Goal: Information Seeking & Learning: Compare options

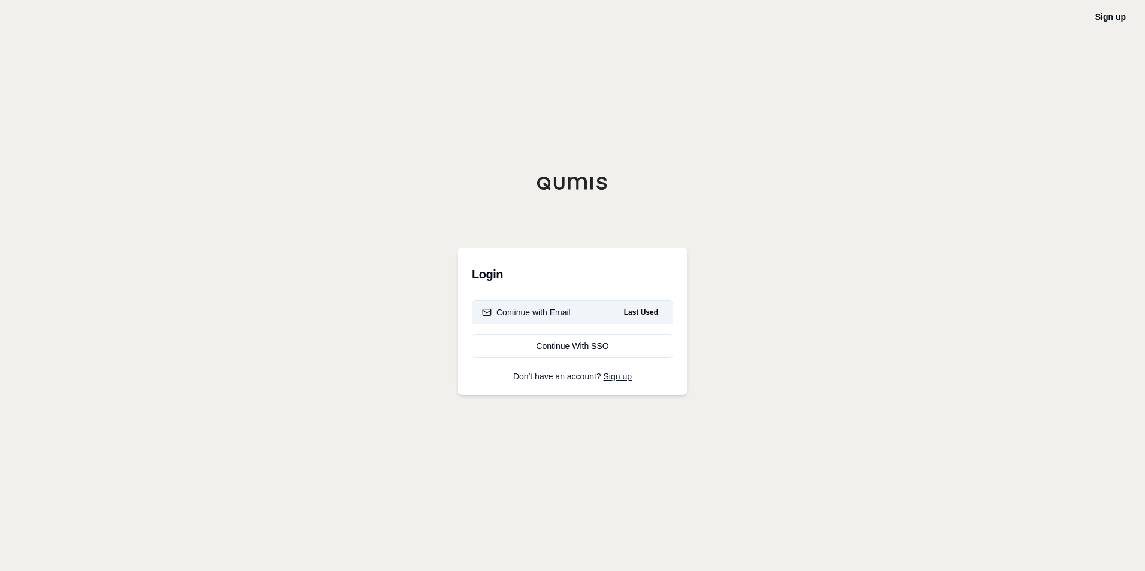
click at [547, 317] on div "Continue with Email" at bounding box center [526, 313] width 89 height 12
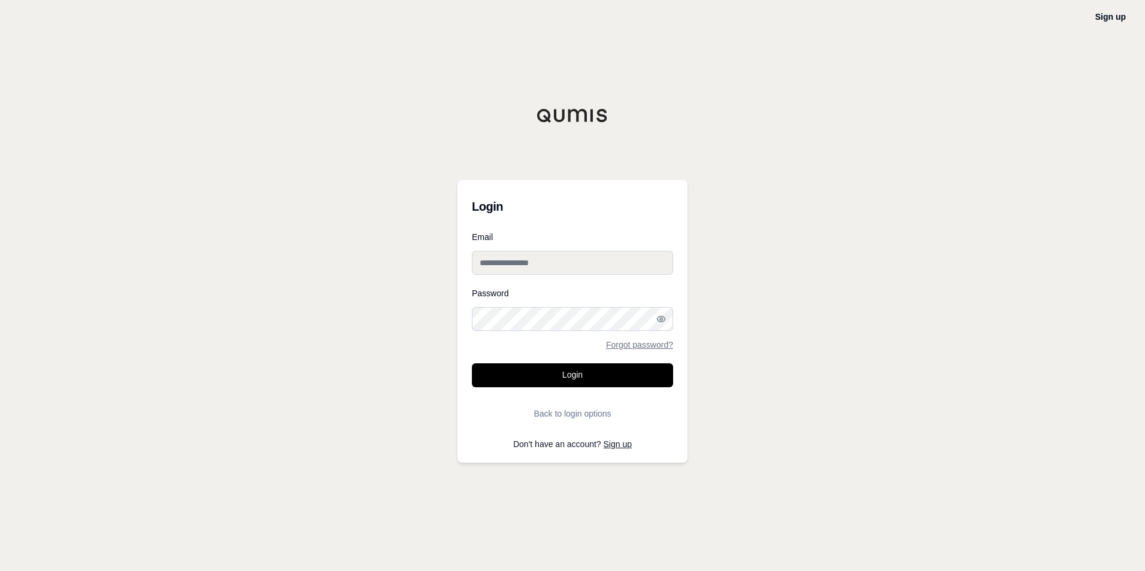
type input "**********"
click at [545, 373] on button "Login" at bounding box center [572, 375] width 201 height 24
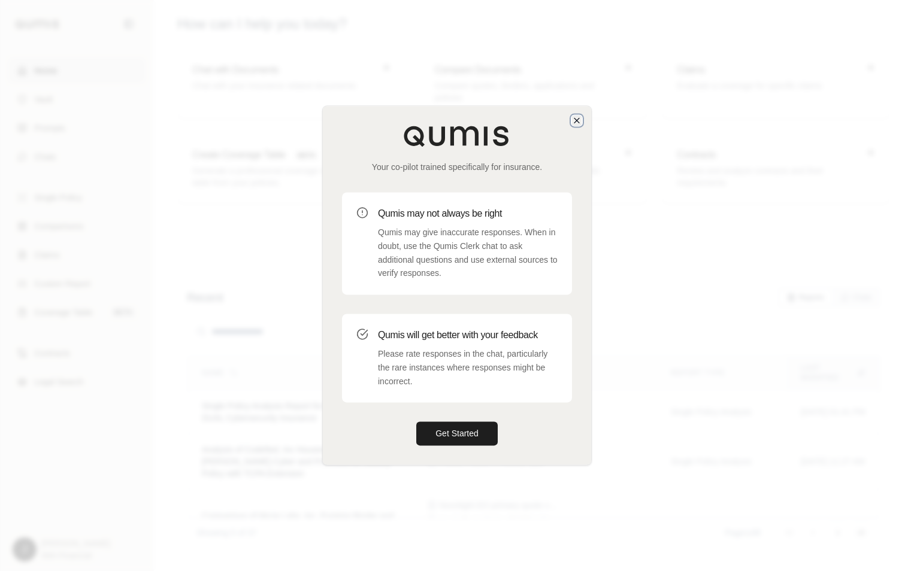
click at [574, 123] on icon "button" at bounding box center [577, 121] width 10 height 10
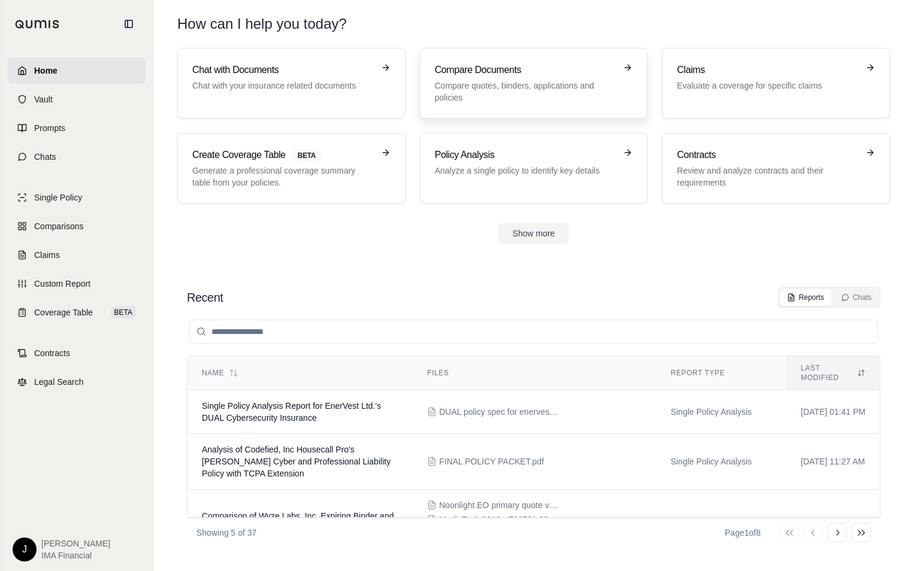
click at [501, 71] on h3 "Compare Documents" at bounding box center [525, 70] width 181 height 14
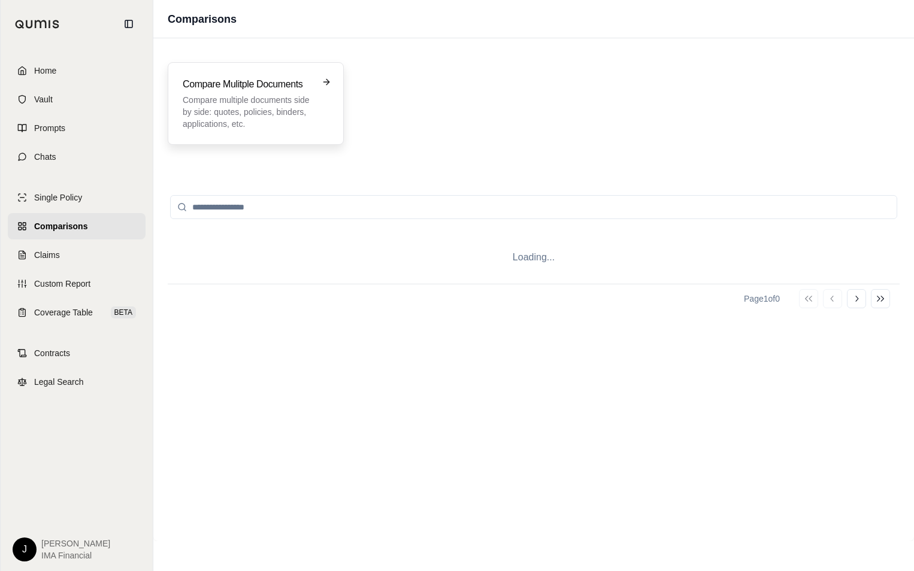
click at [291, 102] on p "Compare multiple documents side by side: quotes, policies, binders, application…" at bounding box center [247, 112] width 129 height 36
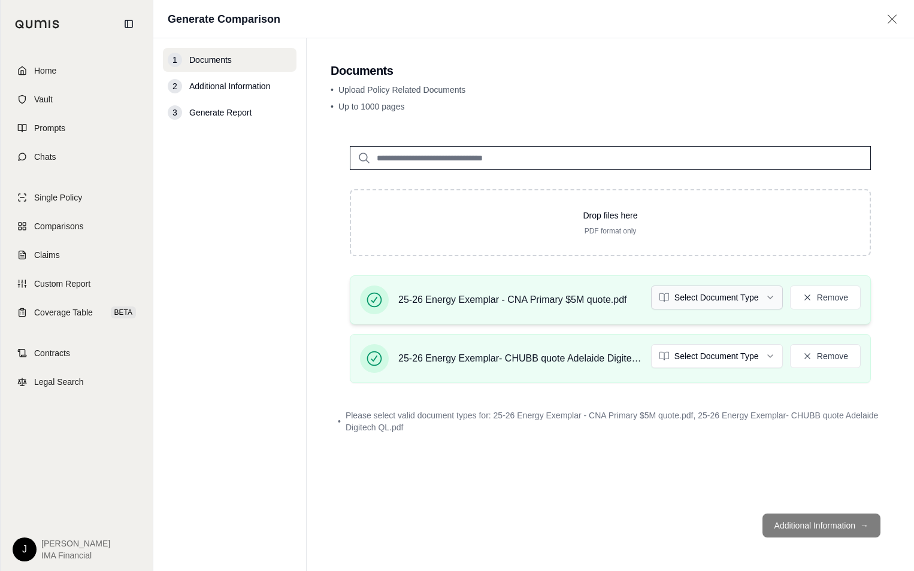
click at [758, 305] on html "Home Vault Prompts Chats Single Policy Comparisons Claims Custom Report Coverag…" at bounding box center [457, 285] width 914 height 571
click at [749, 357] on html "Home Vault Prompts Chats Single Policy Comparisons Claims Custom Report Coverag…" at bounding box center [457, 285] width 914 height 571
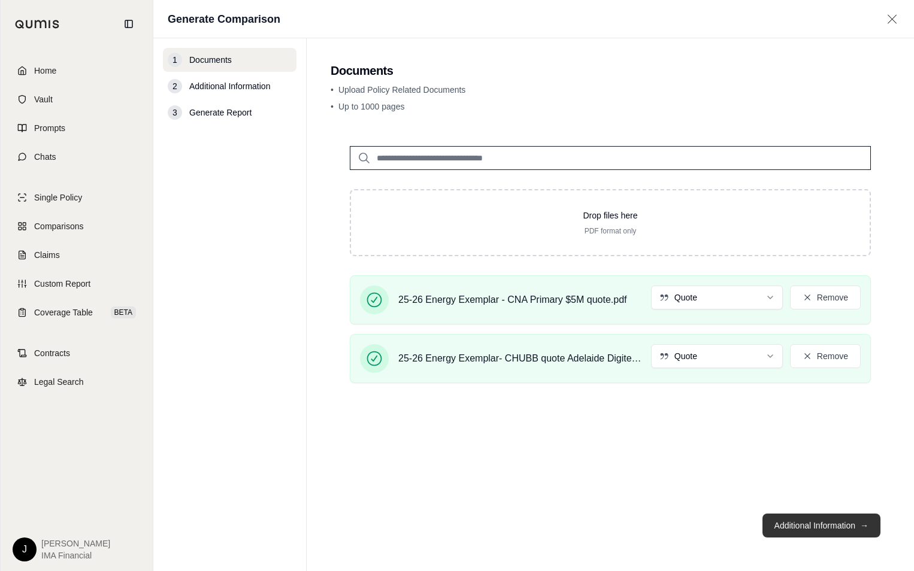
click at [827, 523] on button "Additional Information →" at bounding box center [821, 526] width 118 height 24
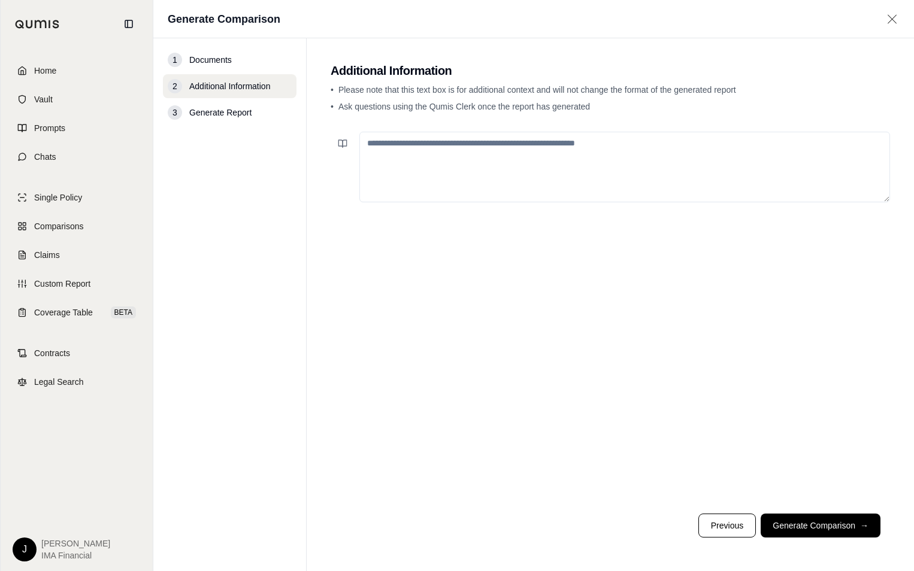
click at [593, 159] on textarea at bounding box center [624, 167] width 531 height 71
paste textarea "**********"
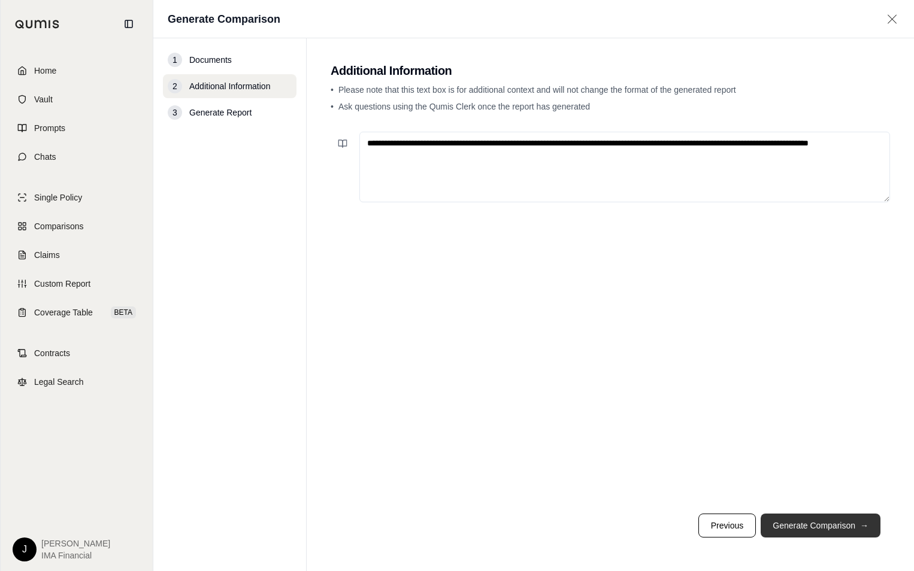
type textarea "**********"
click at [793, 526] on button "Generate Comparison →" at bounding box center [820, 526] width 120 height 24
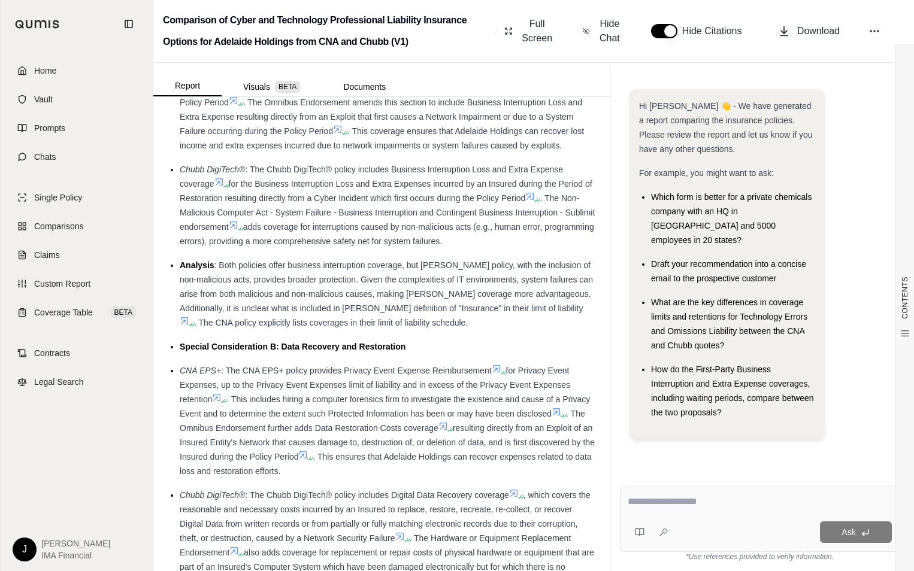
scroll to position [1198, 0]
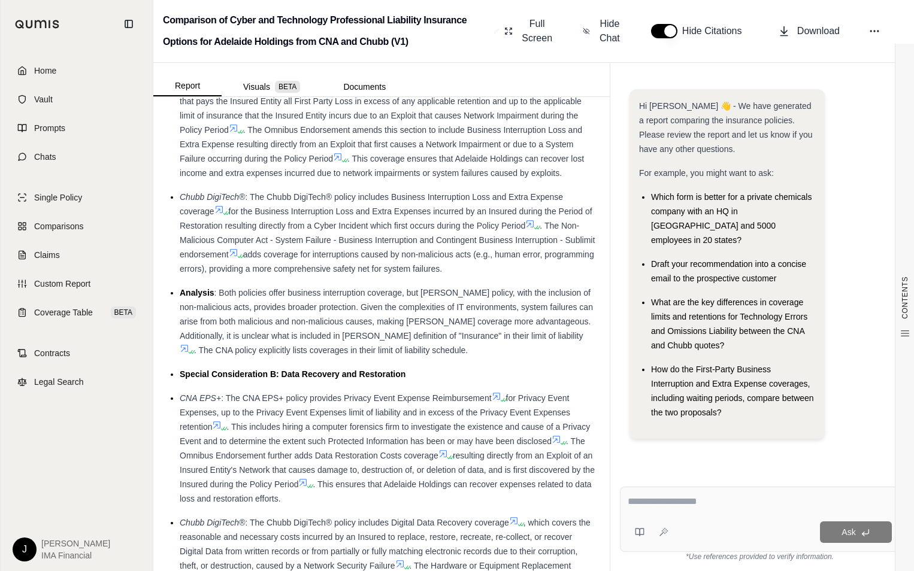
click at [395, 135] on span "that pays the Insured Entity all First Party Loss in excess of any applicable r…" at bounding box center [381, 115] width 402 height 38
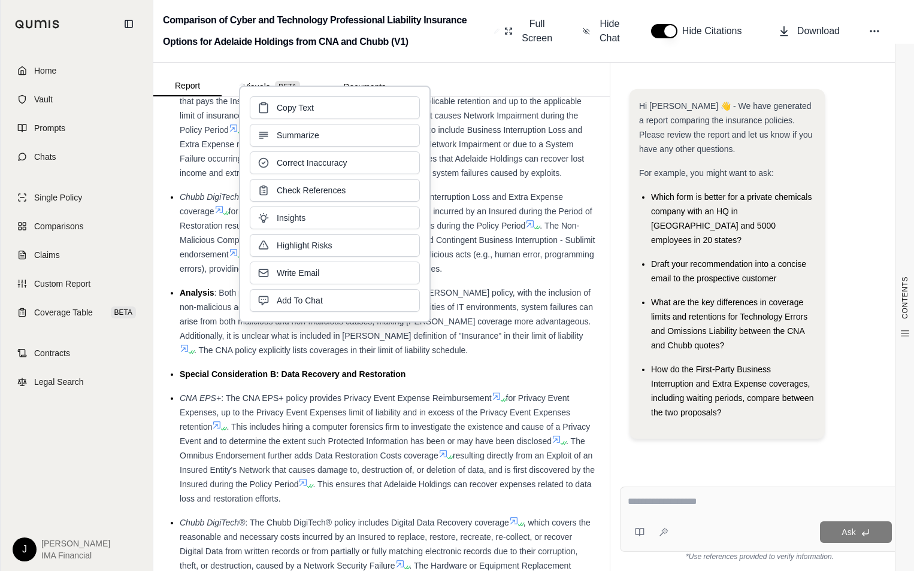
click at [395, 143] on button "Summarize" at bounding box center [335, 135] width 170 height 23
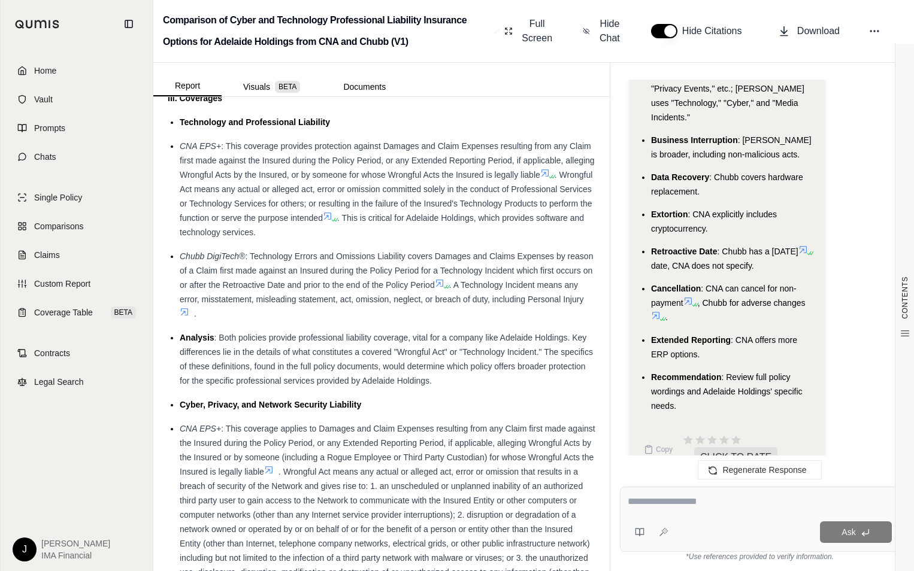
scroll to position [2096, 0]
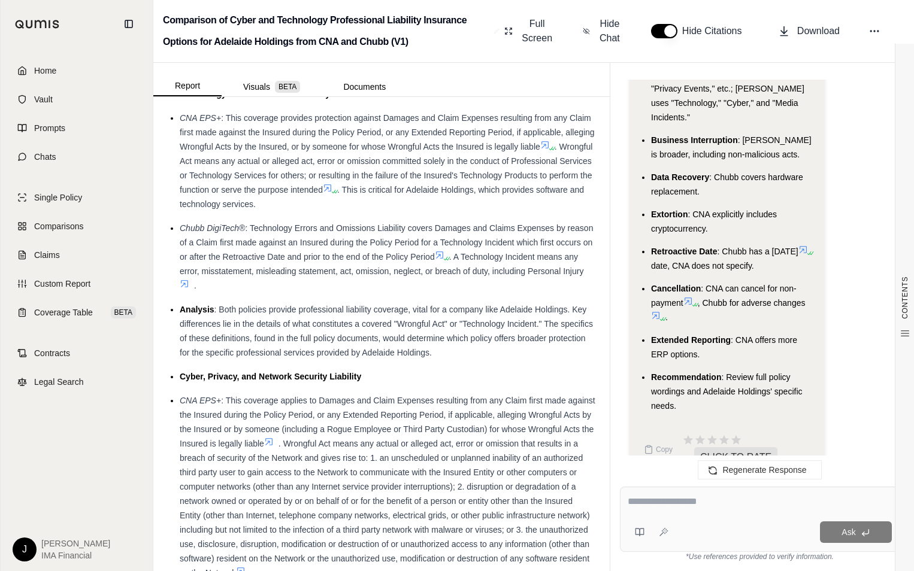
click at [329, 357] on span ": Both policies provide professional liability coverage, vital for a company li…" at bounding box center [386, 331] width 413 height 53
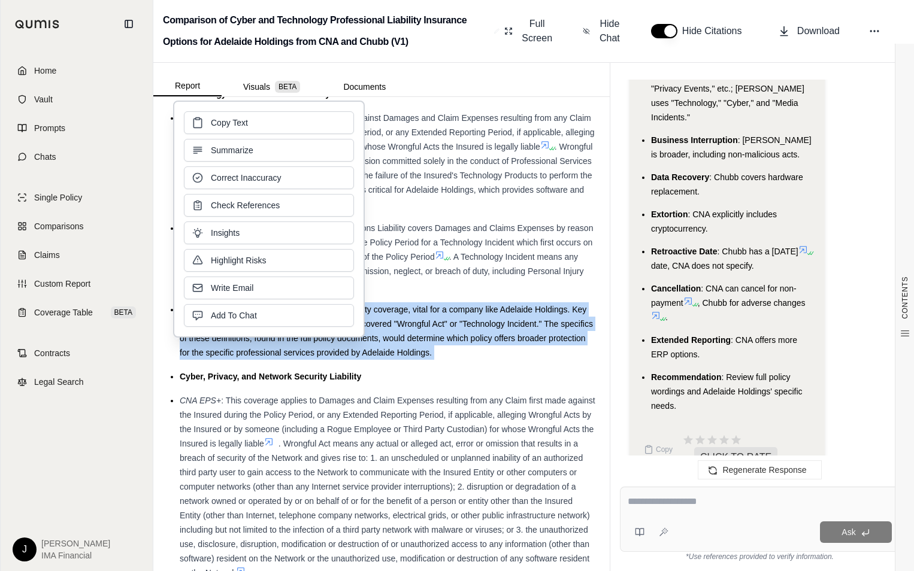
click at [329, 357] on span ": Both policies provide professional liability coverage, vital for a company li…" at bounding box center [386, 331] width 413 height 53
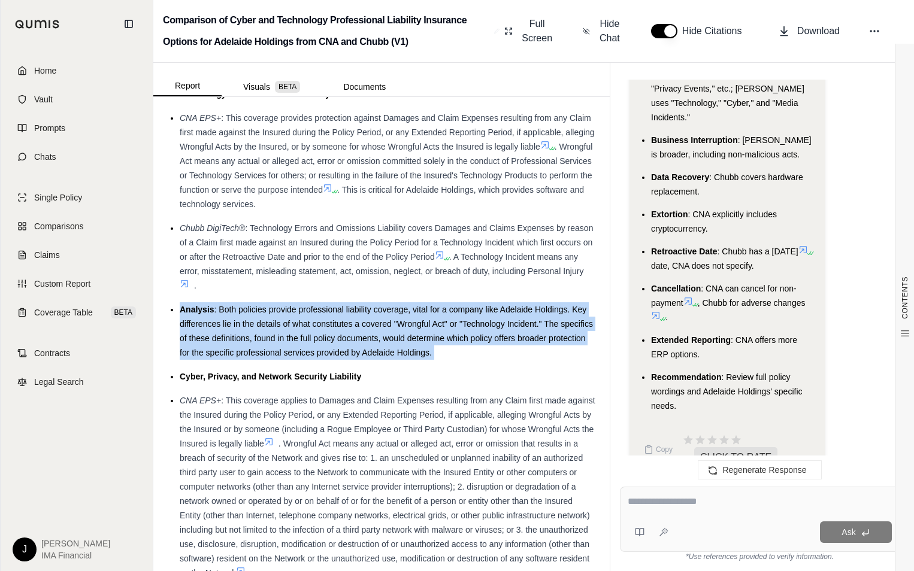
drag, startPoint x: 329, startPoint y: 407, endPoint x: 424, endPoint y: 418, distance: 95.3
click at [424, 360] on div "Analysis : Both policies provide professional liability coverage, vital for a c…" at bounding box center [388, 330] width 416 height 57
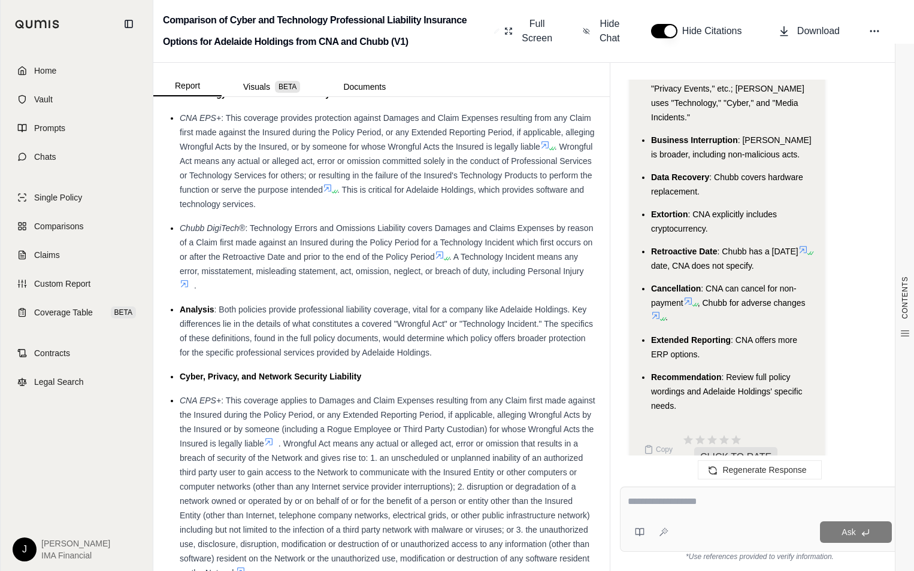
click at [261, 293] on div "Chubb DigiTech® : Technology Errors and Omissions Liability covers Damages and …" at bounding box center [388, 257] width 416 height 72
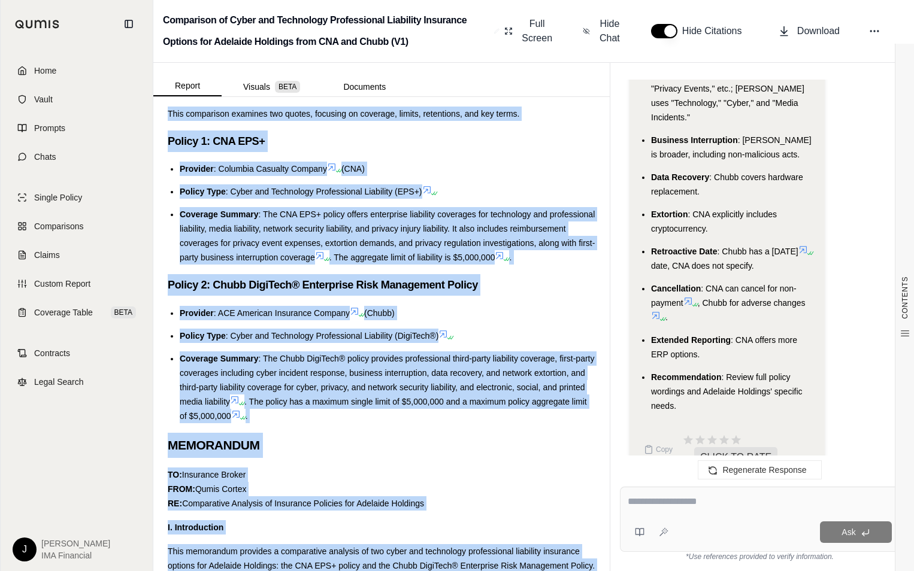
scroll to position [303, 0]
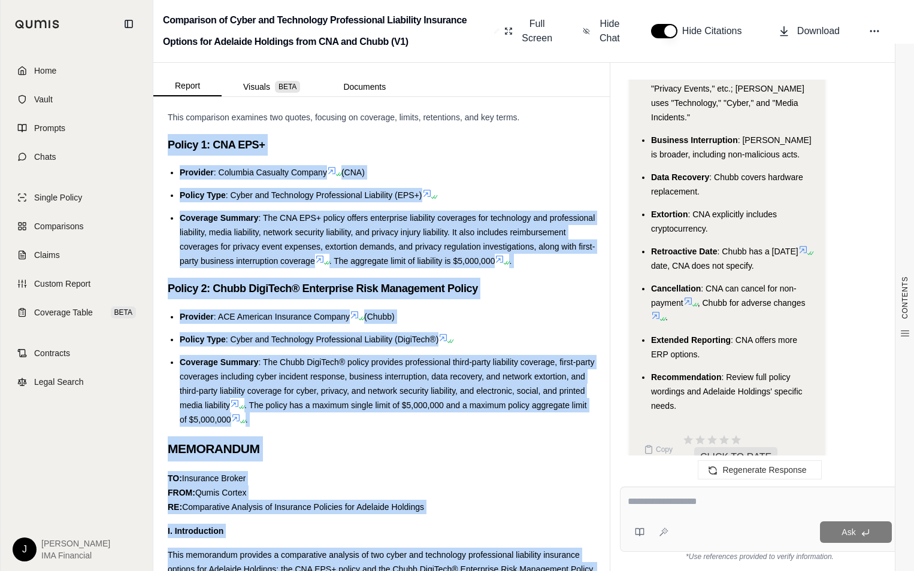
drag, startPoint x: 346, startPoint y: 389, endPoint x: 169, endPoint y: 160, distance: 289.5
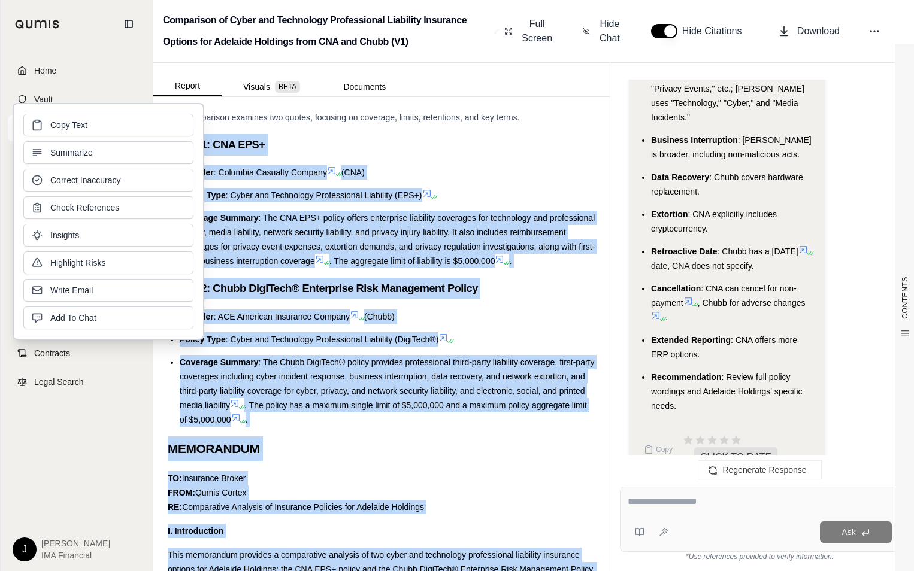
drag, startPoint x: 169, startPoint y: 160, endPoint x: 129, endPoint y: 127, distance: 51.4
click at [129, 127] on button "Copy Text" at bounding box center [108, 125] width 170 height 23
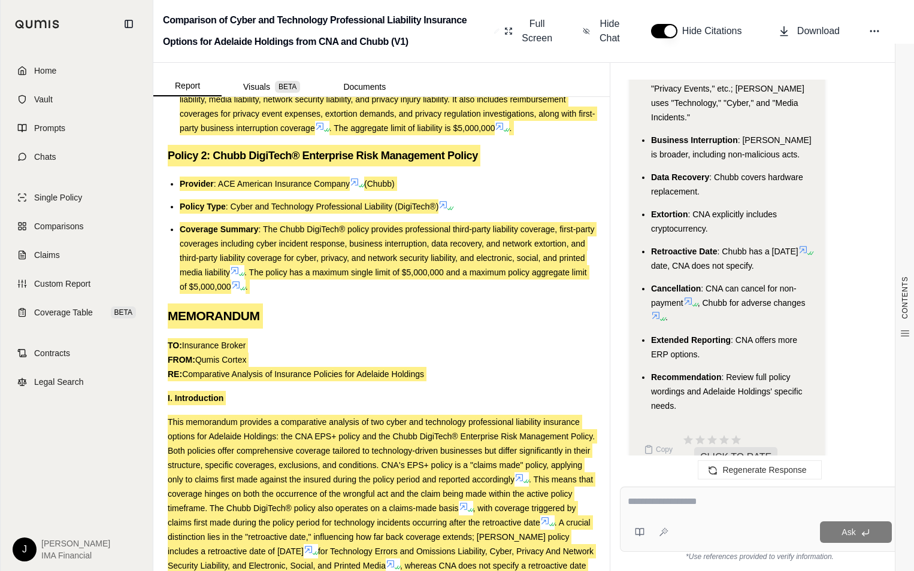
scroll to position [543, 0]
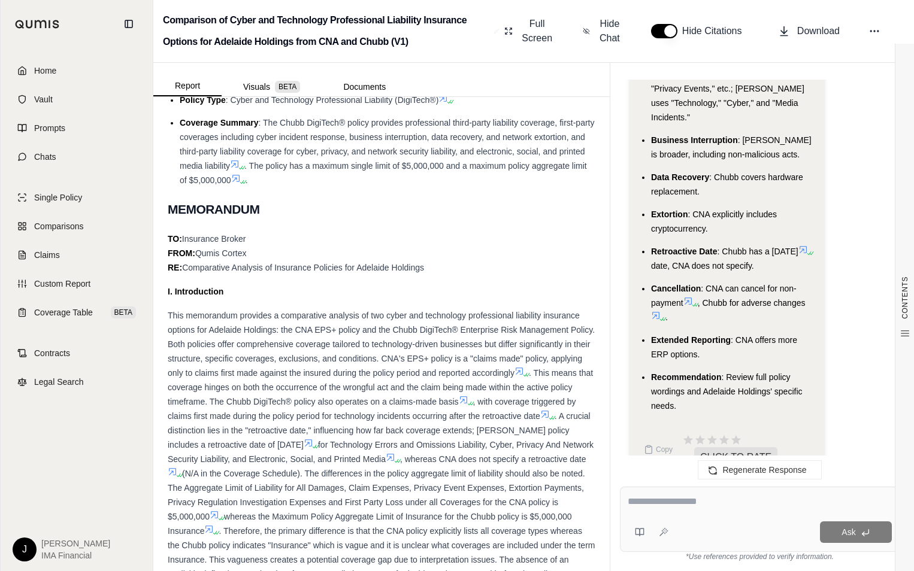
click at [708, 135] on span ": [PERSON_NAME] is broader, including non-malicious acts." at bounding box center [731, 147] width 160 height 24
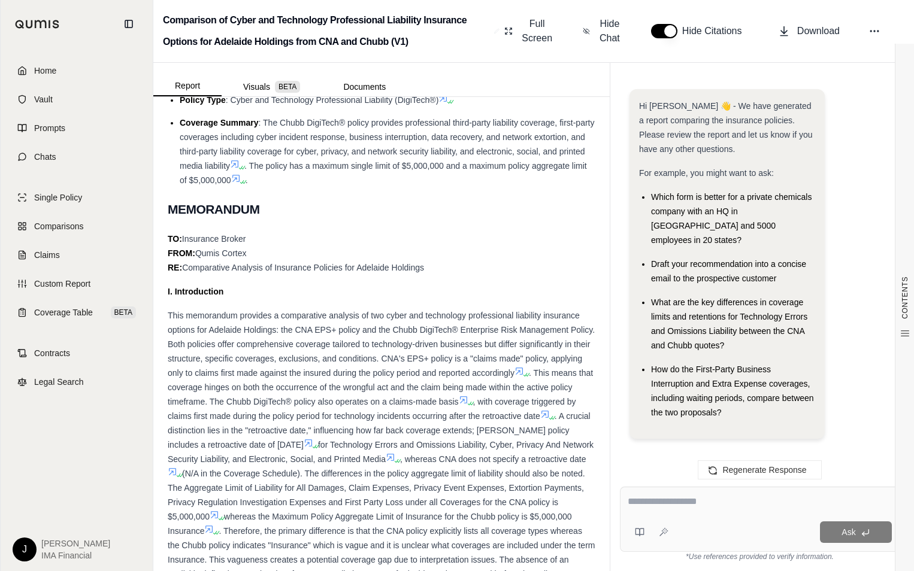
scroll to position [3028, 0]
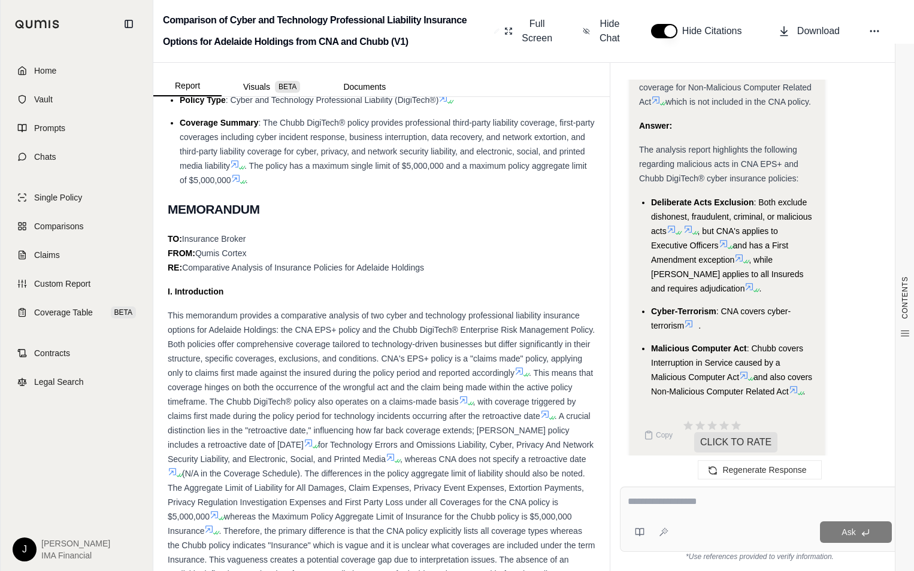
click at [678, 511] on div at bounding box center [760, 504] width 264 height 19
click at [689, 505] on textarea at bounding box center [760, 502] width 264 height 14
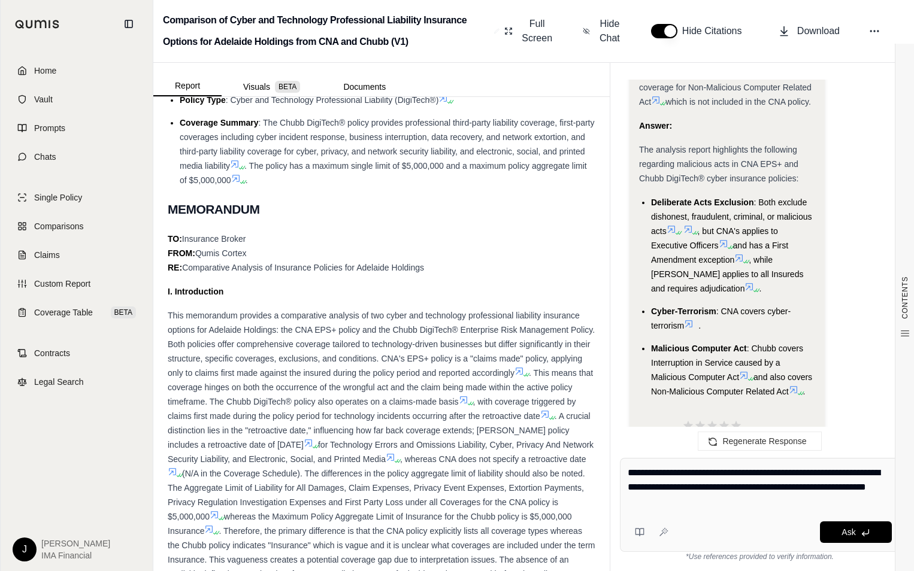
type textarea "**********"
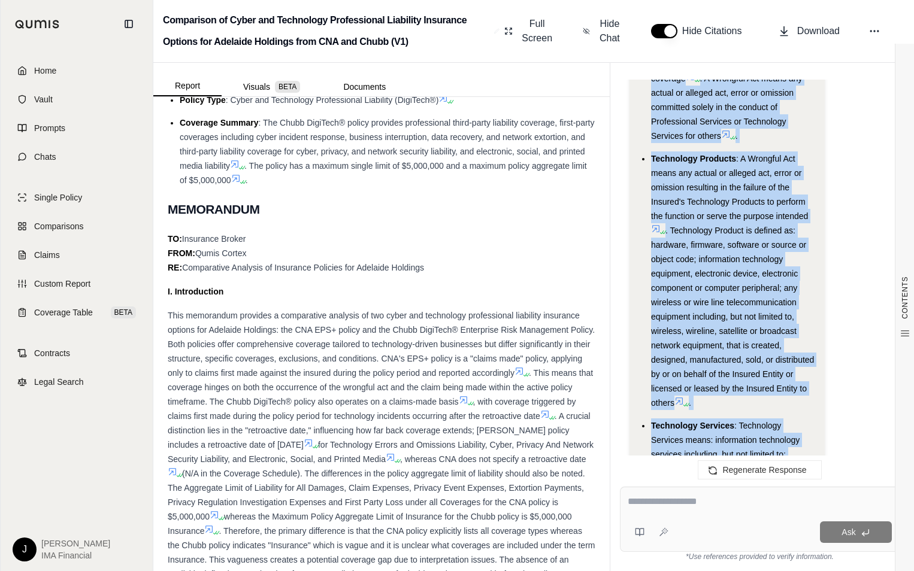
scroll to position [4118, 0]
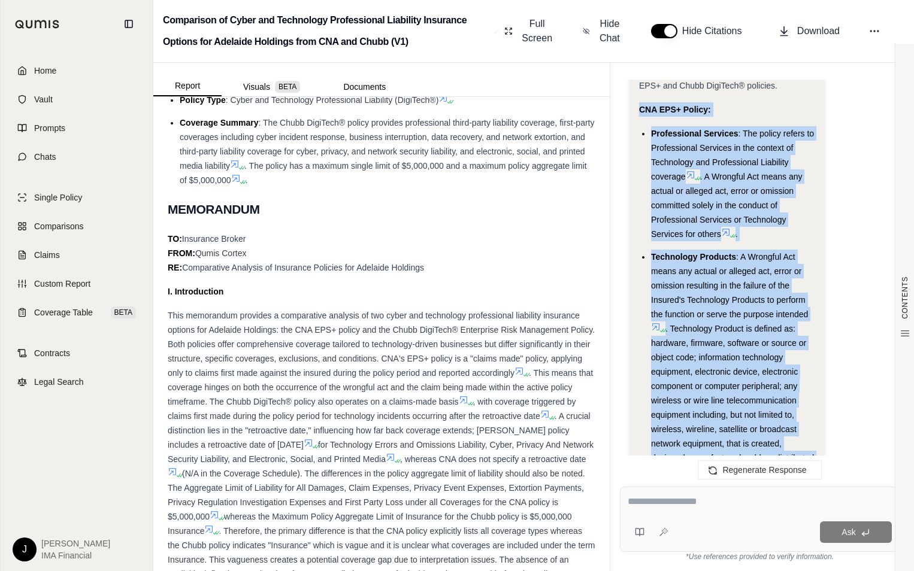
drag, startPoint x: 747, startPoint y: 254, endPoint x: 641, endPoint y: 98, distance: 188.3
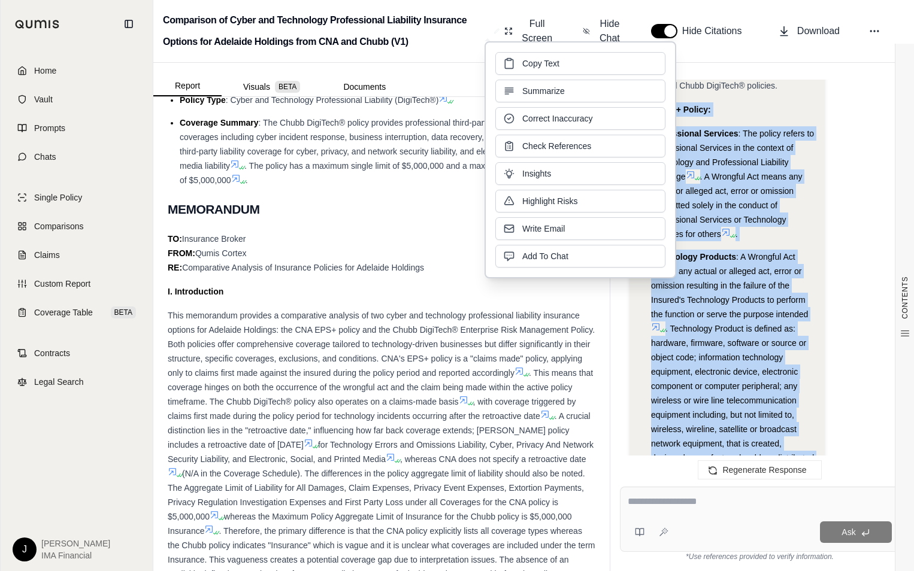
copy div "CNA EPS+ Policy: Professional Services : The policy refers to Professional Serv…"
click at [734, 156] on li "Professional Services : The policy refers to Professional Services in the conte…" at bounding box center [733, 183] width 164 height 115
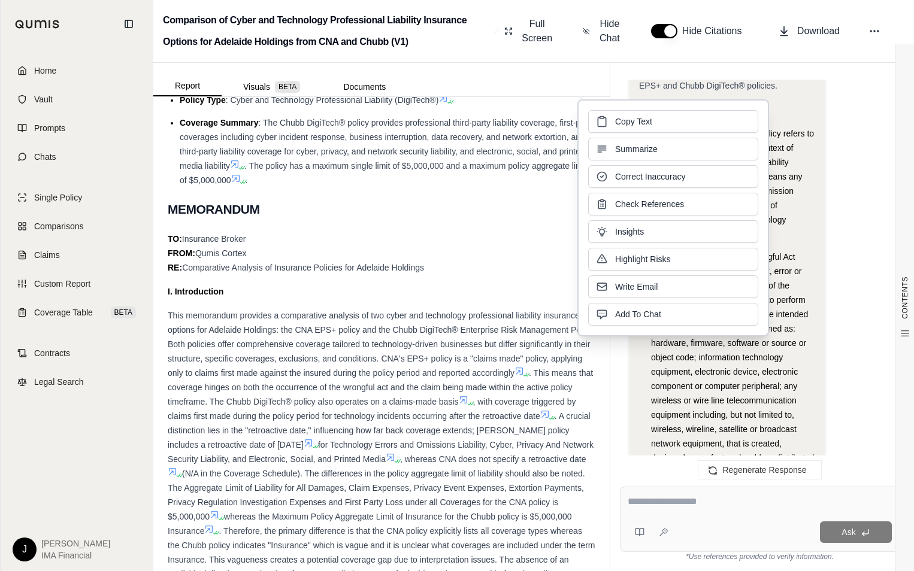
click at [776, 383] on span ". Technology Product is defined as: hardware, firmware, software or source or o…" at bounding box center [732, 415] width 163 height 182
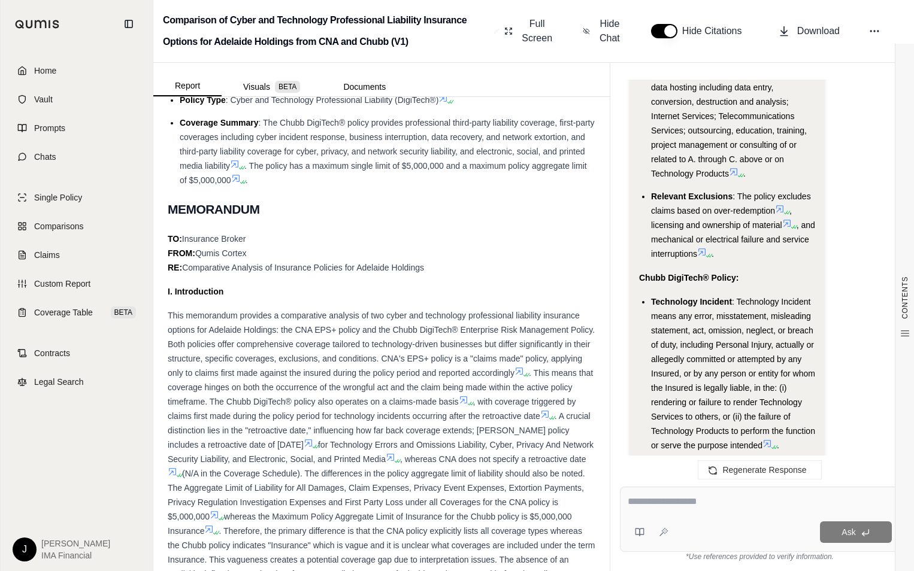
scroll to position [4813, 0]
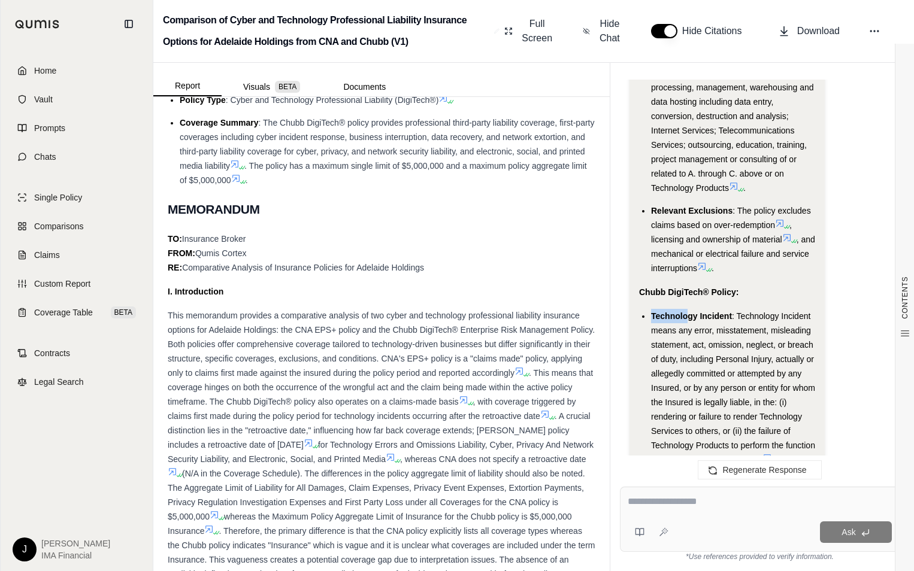
drag, startPoint x: 653, startPoint y: 304, endPoint x: 686, endPoint y: 300, distance: 33.8
click at [686, 311] on span "Technology Incident" at bounding box center [691, 316] width 81 height 10
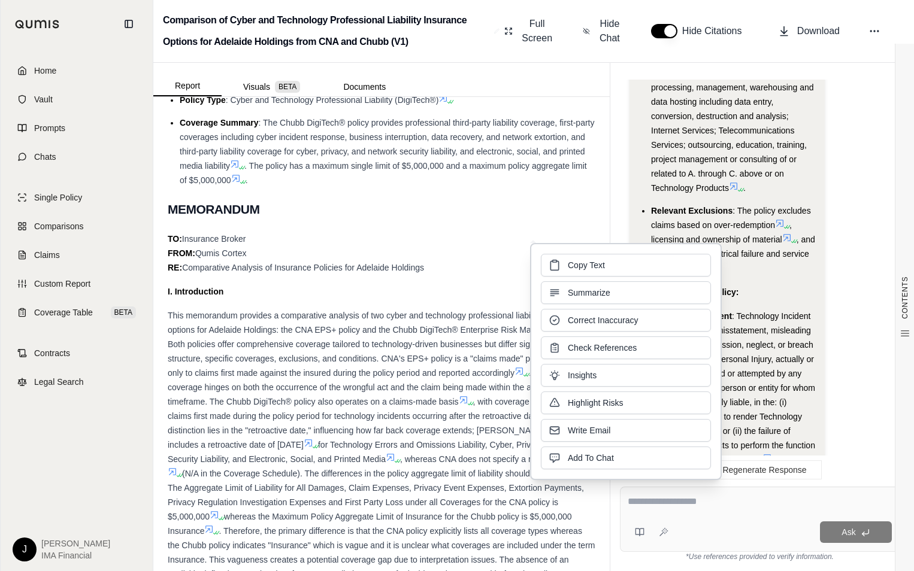
drag, startPoint x: 686, startPoint y: 300, endPoint x: 735, endPoint y: 305, distance: 48.8
click at [736, 311] on span ": Technology Incident means any error, misstatement, misleading statement, act,…" at bounding box center [733, 387] width 164 height 153
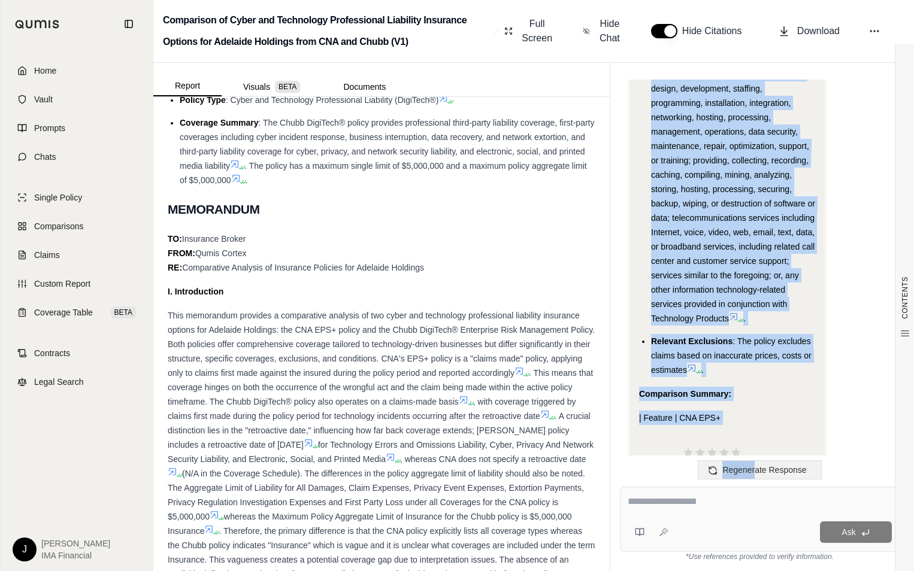
scroll to position [5472, 0]
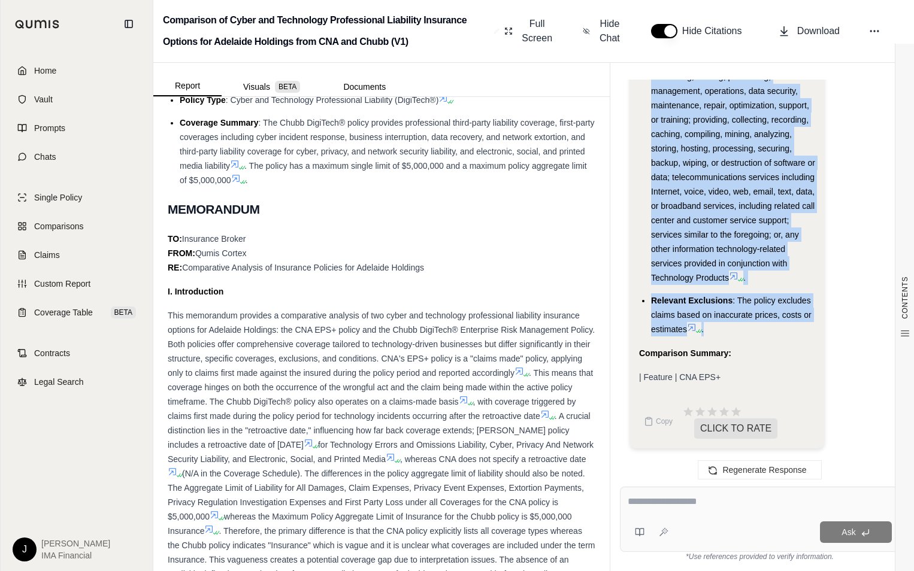
drag, startPoint x: 641, startPoint y: 278, endPoint x: 748, endPoint y: 333, distance: 119.7
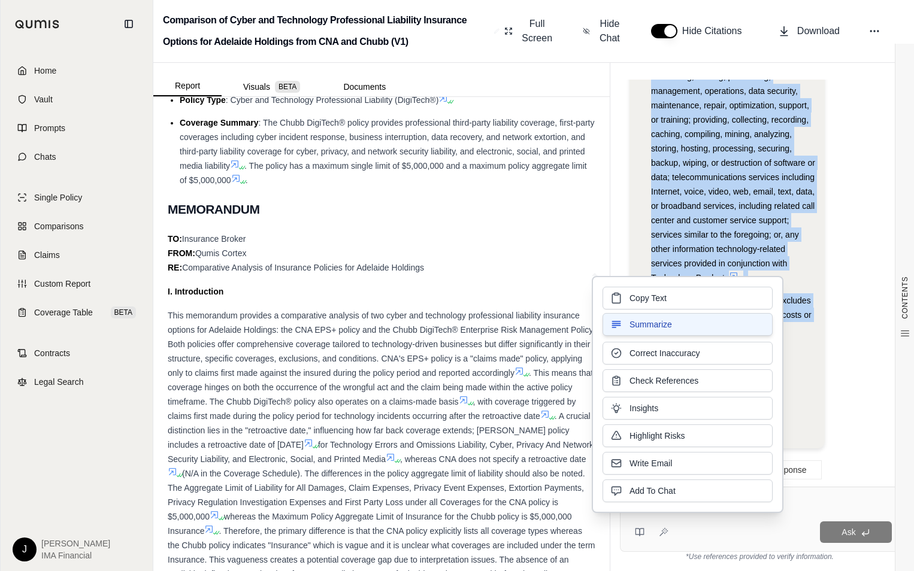
copy div "Lorem IpsuMdol® Sitame: Consectetu Adipisci : Elitseddoe Temporin utlab etd mag…"
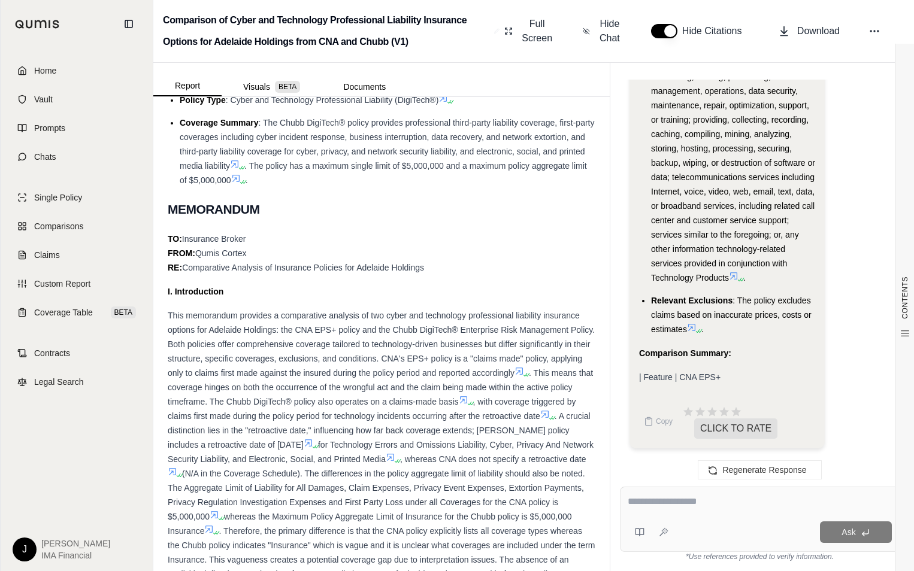
click at [368, 376] on span "This memorandum provides a comparative analysis of two cyber and technology pro…" at bounding box center [381, 344] width 427 height 67
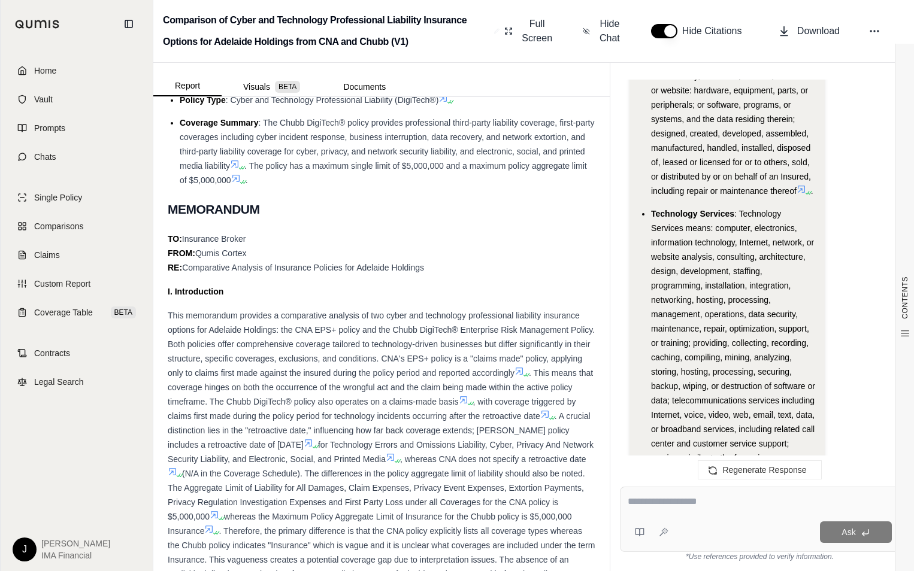
scroll to position [5232, 0]
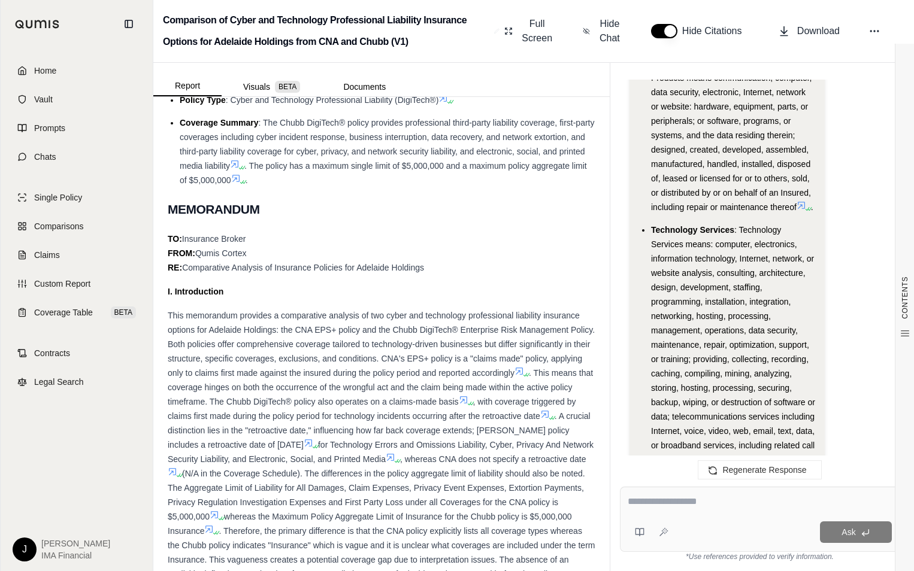
click at [663, 505] on textarea at bounding box center [760, 502] width 264 height 14
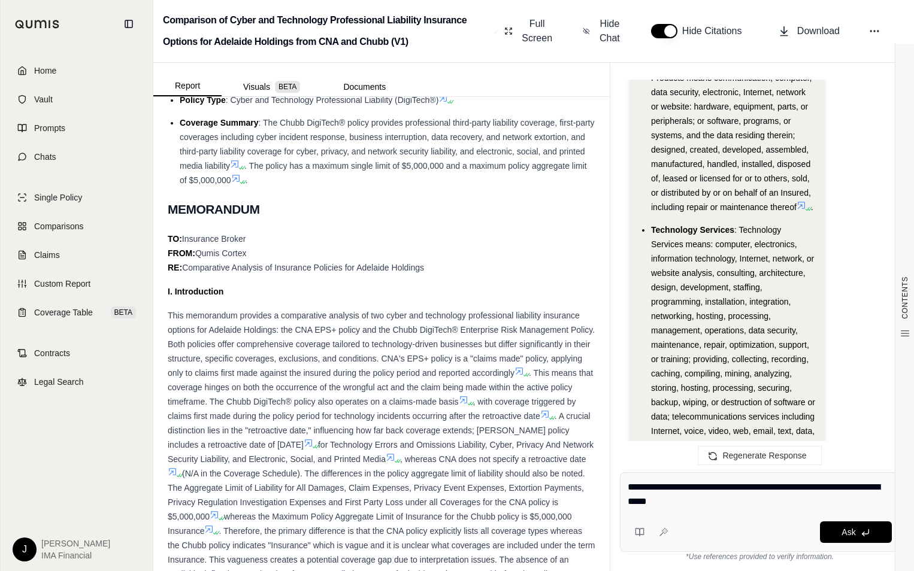
type textarea "**********"
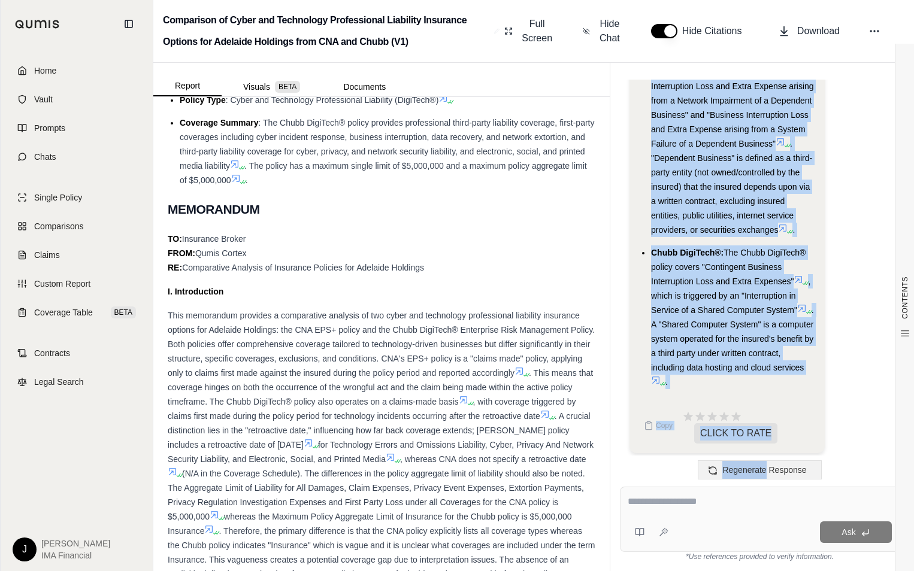
scroll to position [7171, 0]
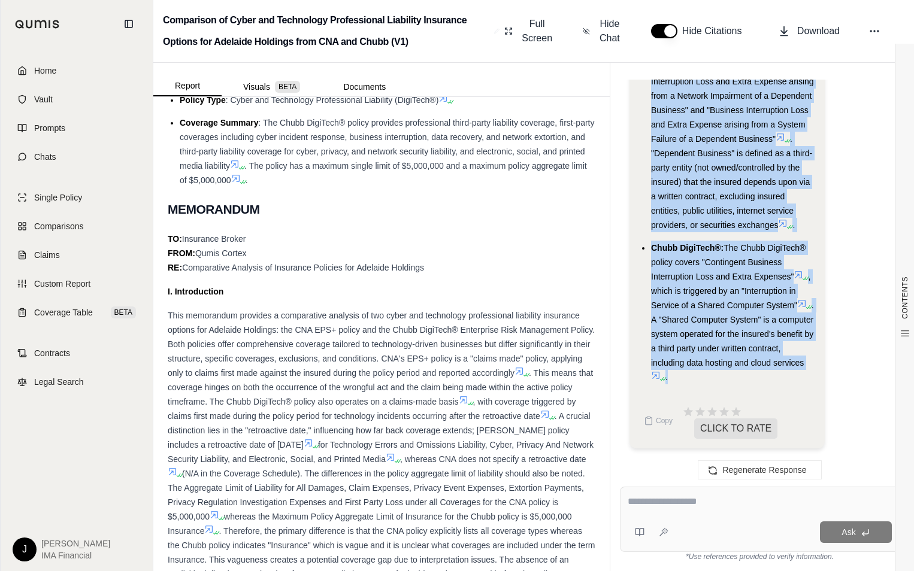
drag, startPoint x: 653, startPoint y: 170, endPoint x: 767, endPoint y: 380, distance: 238.8
click at [767, 380] on ul "CNA EPS+: The CNA EPS+ policy, with the Omnibus Endorsement, covers "Business I…" at bounding box center [727, 215] width 176 height 339
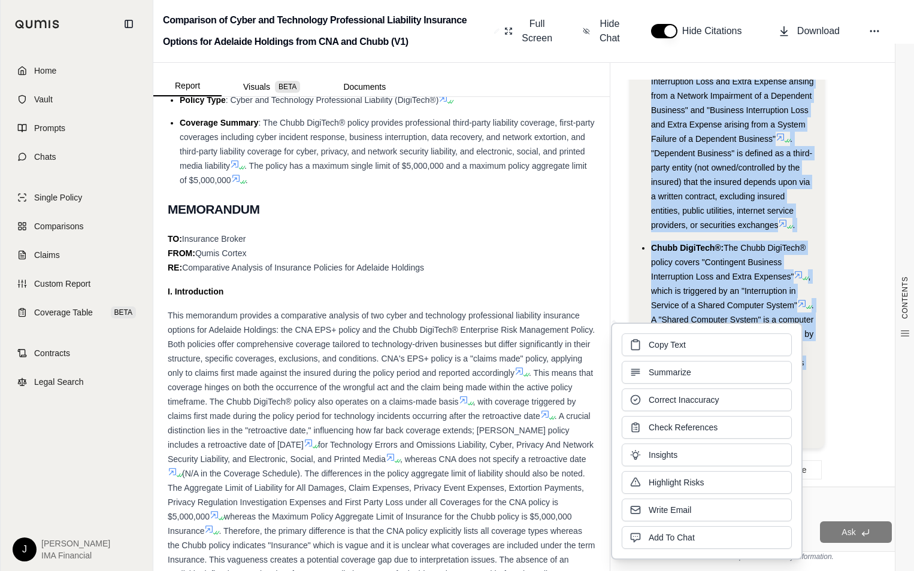
drag, startPoint x: 767, startPoint y: 380, endPoint x: 698, endPoint y: 195, distance: 197.1
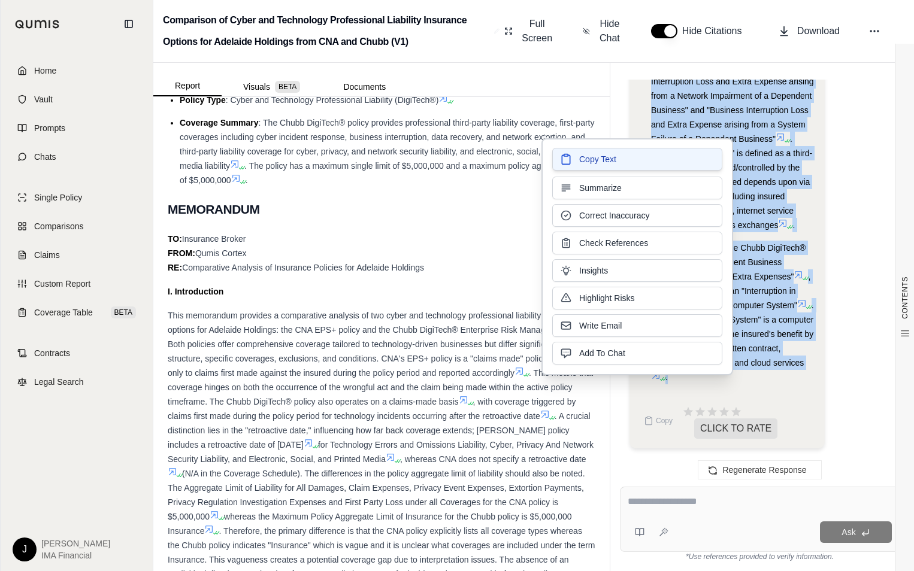
drag, startPoint x: 698, startPoint y: 195, endPoint x: 628, endPoint y: 163, distance: 76.6
click at [628, 163] on button "Copy Text" at bounding box center [637, 159] width 170 height 23
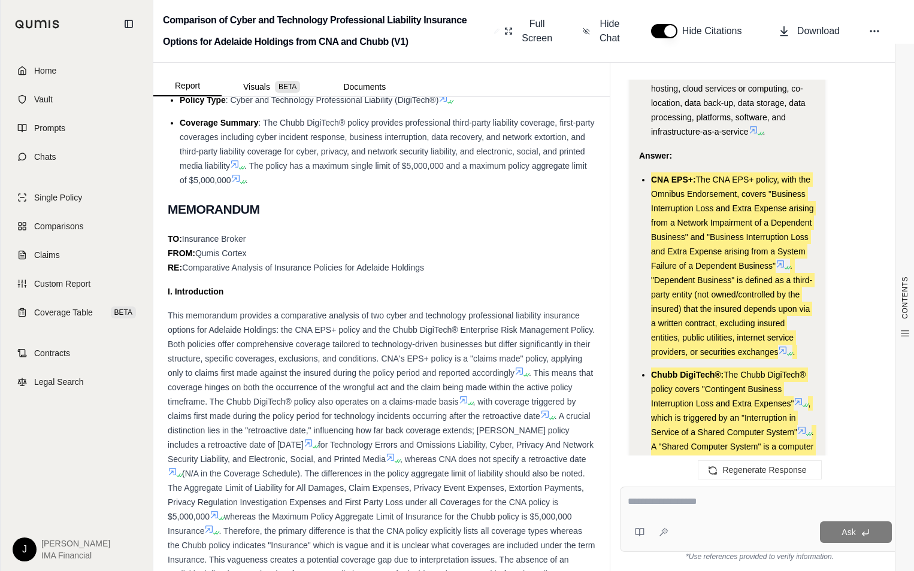
scroll to position [6991, 0]
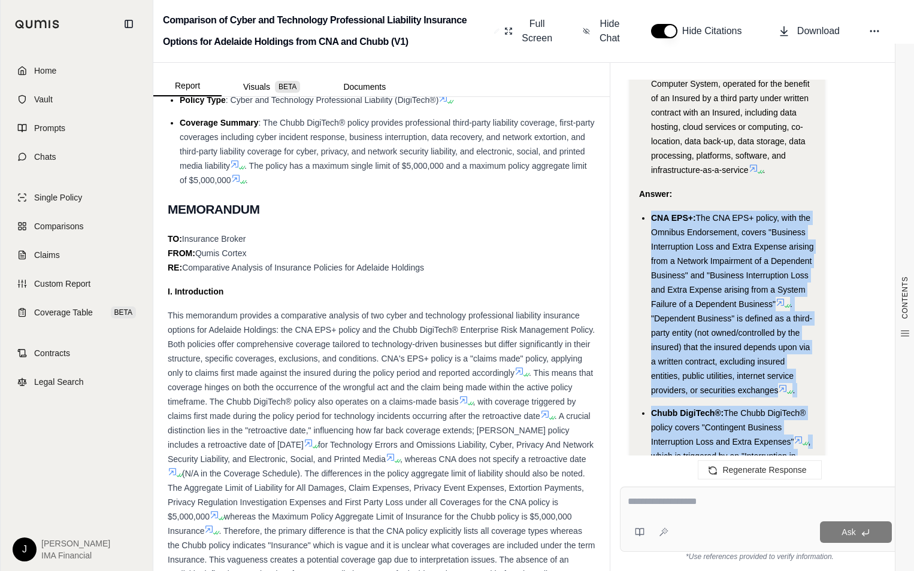
click at [739, 254] on li "CNA EPS+: The CNA EPS+ policy, with the Omnibus Endorsement, covers "Business I…" at bounding box center [733, 304] width 164 height 187
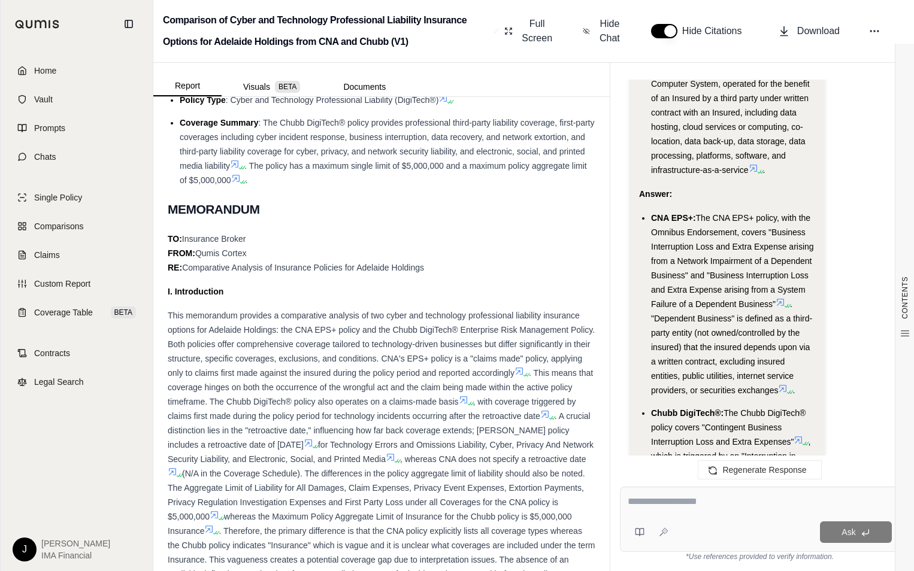
scroll to position [7051, 0]
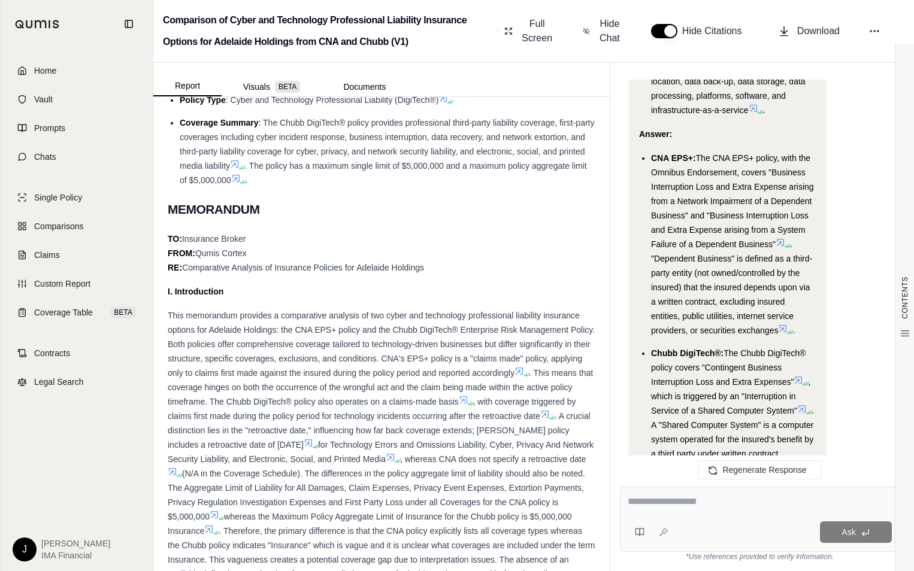
click at [667, 508] on textarea at bounding box center [760, 502] width 264 height 14
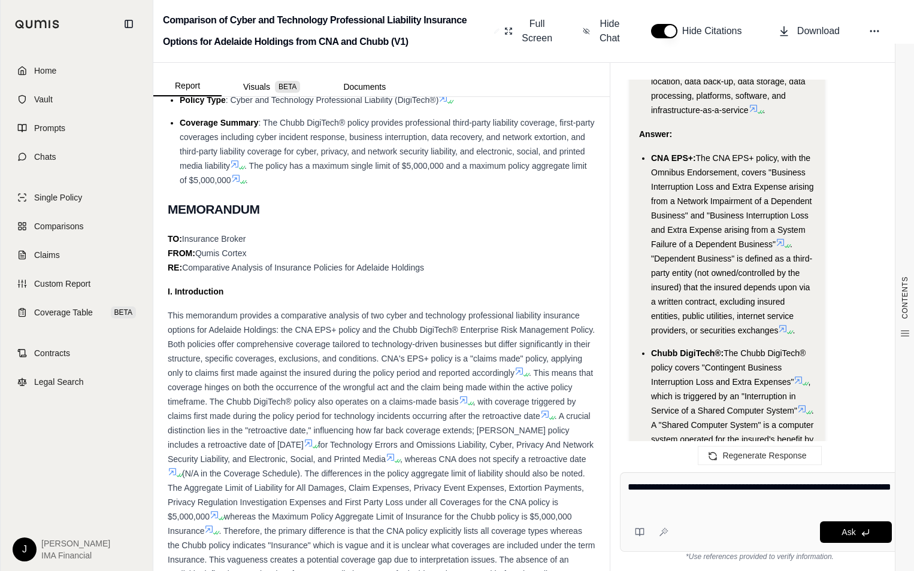
type textarea "**********"
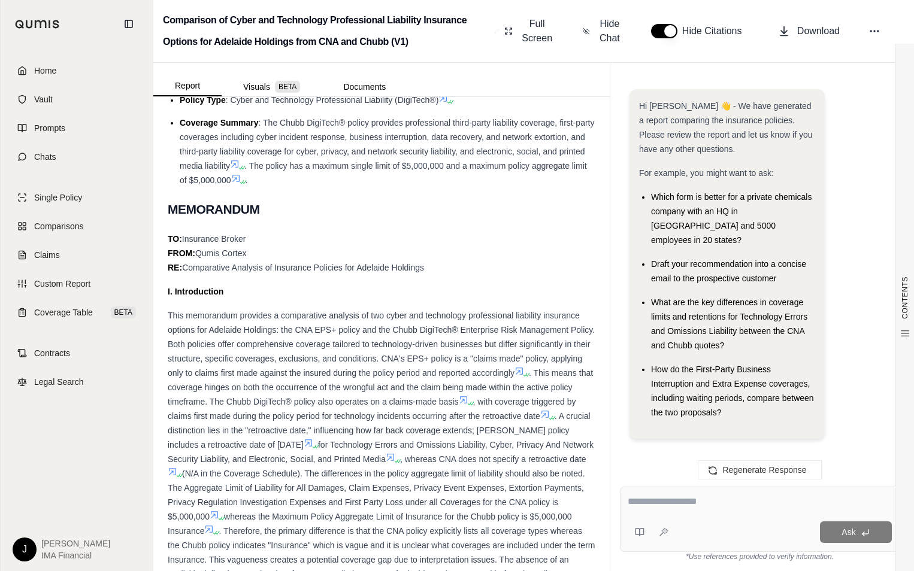
scroll to position [8602, 0]
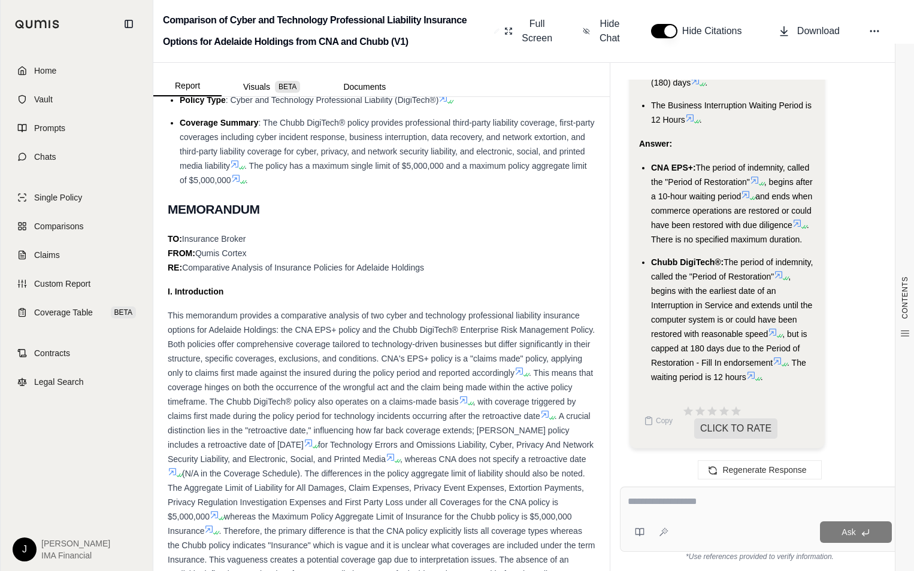
click at [752, 227] on span ". There is no specified maximum duration." at bounding box center [730, 232] width 158 height 24
click at [724, 490] on div "Ask" at bounding box center [760, 519] width 280 height 65
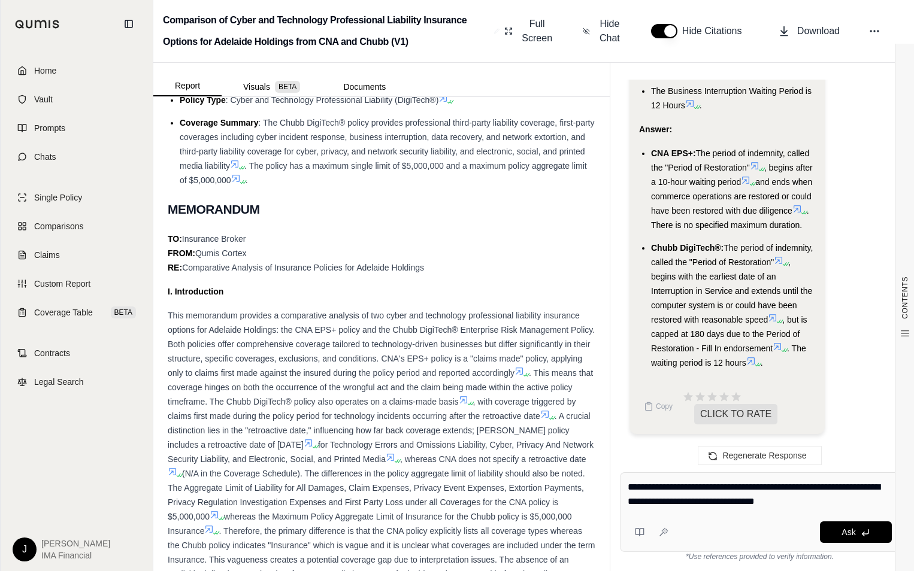
type textarea "**********"
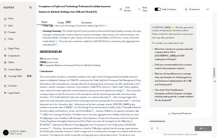
scroll to position [10646, 0]
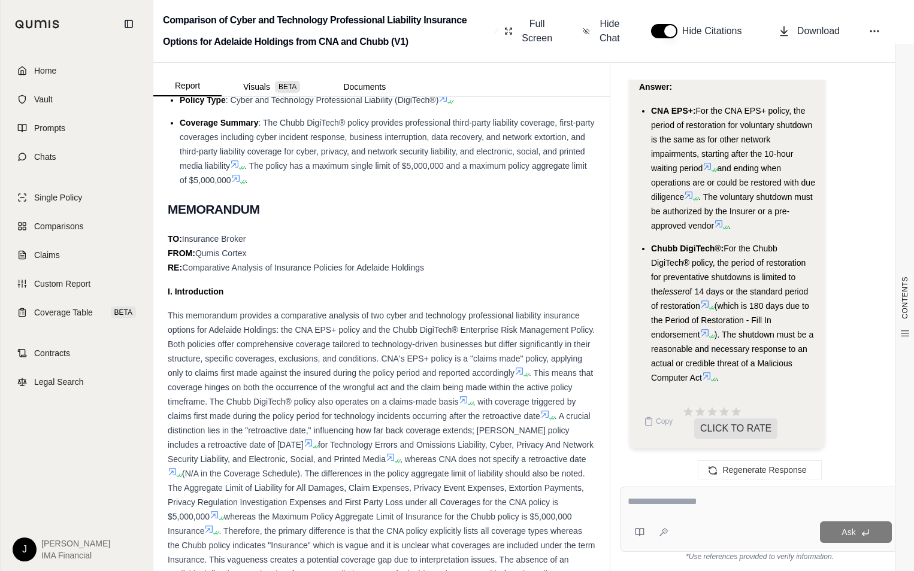
click at [699, 216] on li "CNA EPS+: For the CNA EPS+ policy, the period of restoration for voluntary shut…" at bounding box center [733, 168] width 164 height 129
click at [714, 117] on li "CNA EPS+: For the CNA EPS+ policy, the period of restoration for voluntary shut…" at bounding box center [733, 168] width 164 height 129
click at [692, 150] on span "For the CNA EPS+ policy, the period of restoration for voluntary shutdown is th…" at bounding box center [731, 139] width 161 height 67
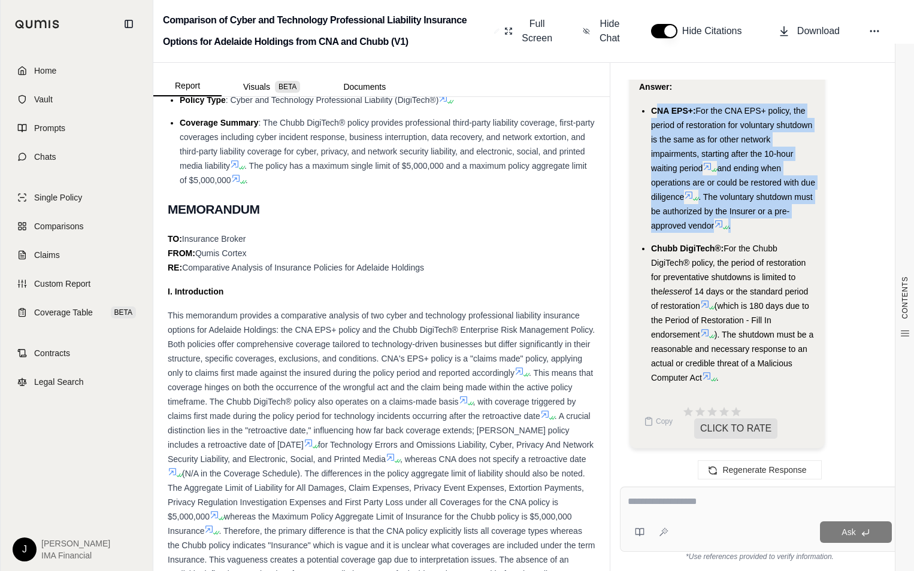
drag, startPoint x: 654, startPoint y: 110, endPoint x: 767, endPoint y: 232, distance: 165.7
click at [767, 232] on li "CNA EPS+: For the CNA EPS+ policy, the period of restoration for voluntary shut…" at bounding box center [733, 168] width 164 height 129
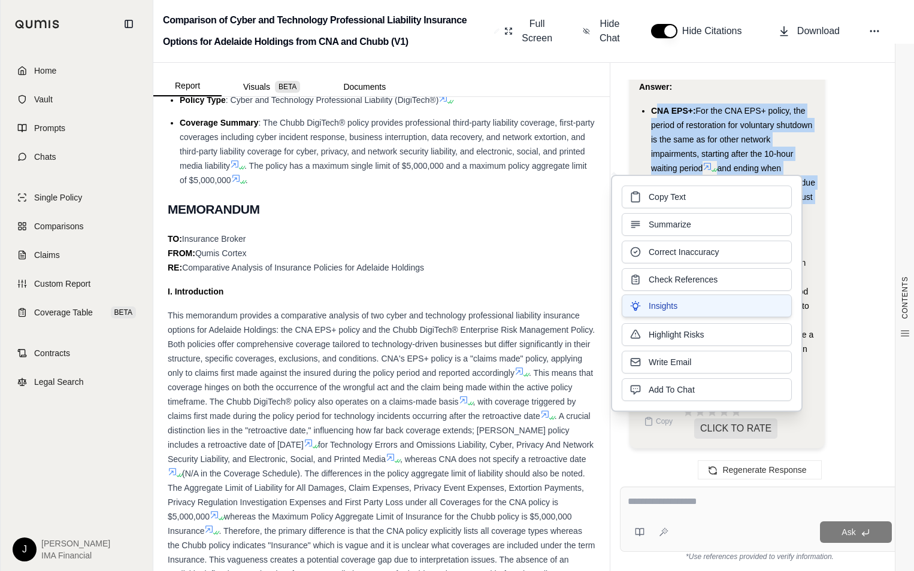
copy li "NA EPS+: For the CNA EPS+ policy, the period of restoration for voluntary shutd…"
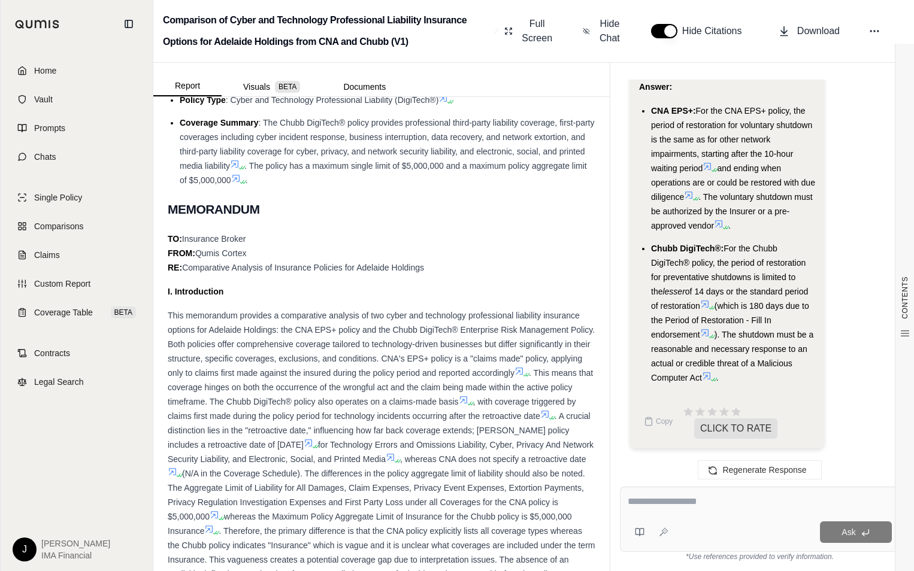
click at [423, 378] on span "This memorandum provides a comparative analysis of two cyber and technology pro…" at bounding box center [381, 344] width 427 height 67
